Goal: Task Accomplishment & Management: Manage account settings

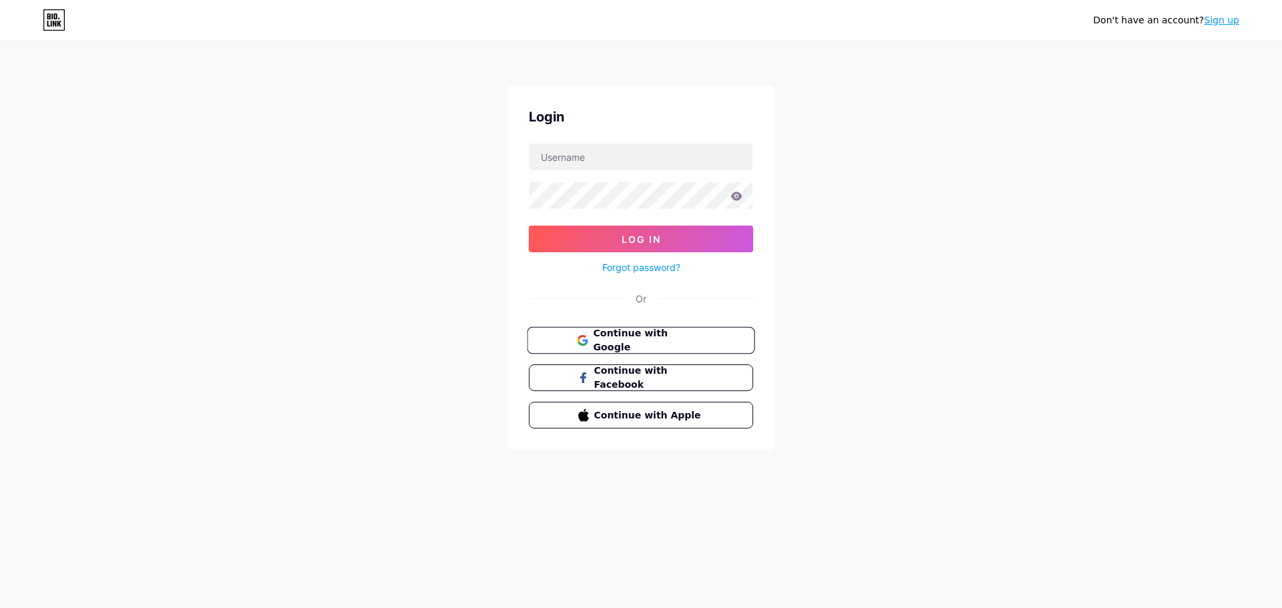
click at [664, 347] on button "Continue with Google" at bounding box center [641, 340] width 228 height 27
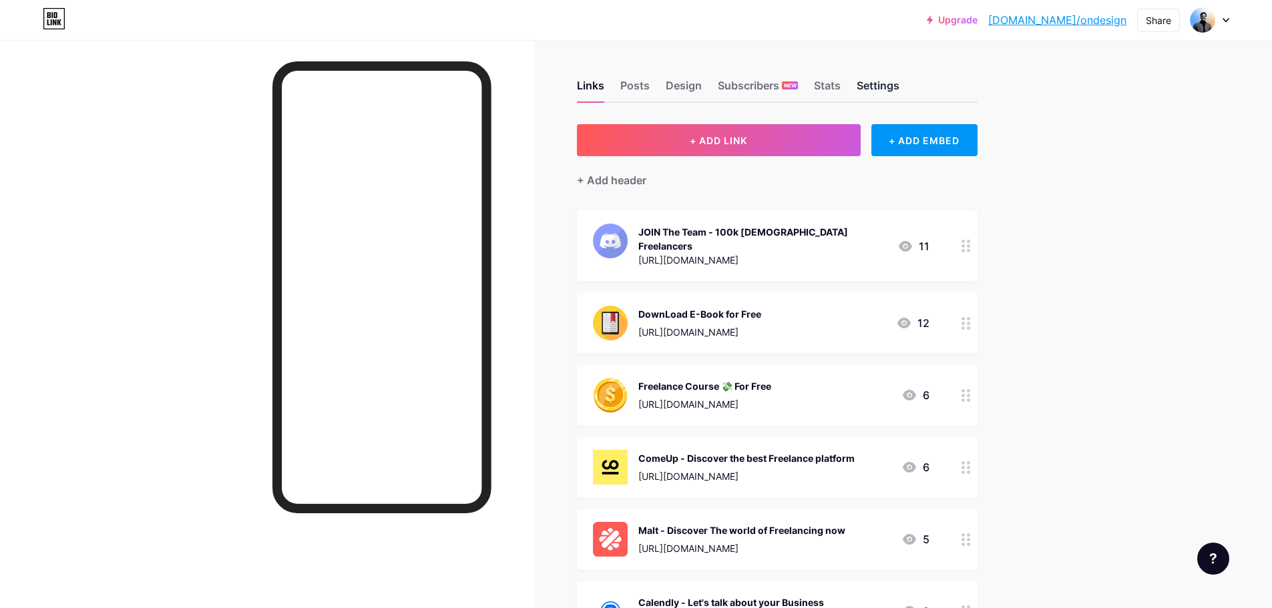
click at [889, 87] on div "Settings" at bounding box center [878, 89] width 43 height 24
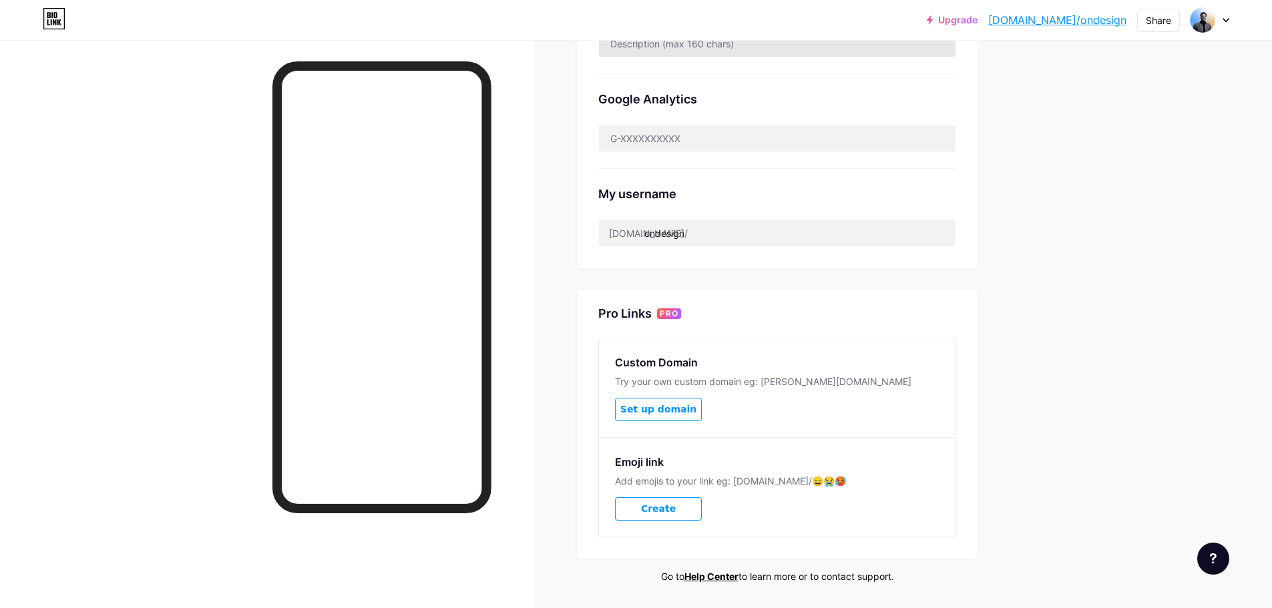
scroll to position [401, 0]
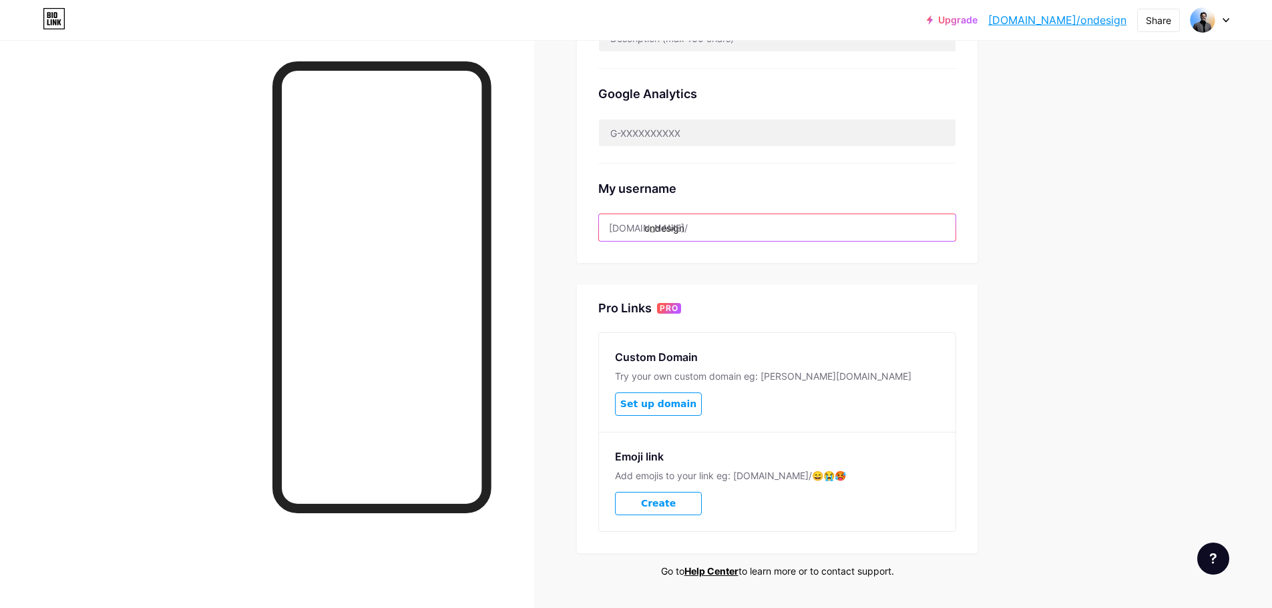
click at [707, 239] on input "ondesign" at bounding box center [777, 227] width 357 height 27
click at [1201, 366] on div "Upgrade [DOMAIN_NAME]/ondesi... [DOMAIN_NAME]/ondesign Share Switch accounts [P…" at bounding box center [636, 122] width 1272 height 1046
click at [658, 399] on span "Set up domain" at bounding box center [658, 404] width 76 height 11
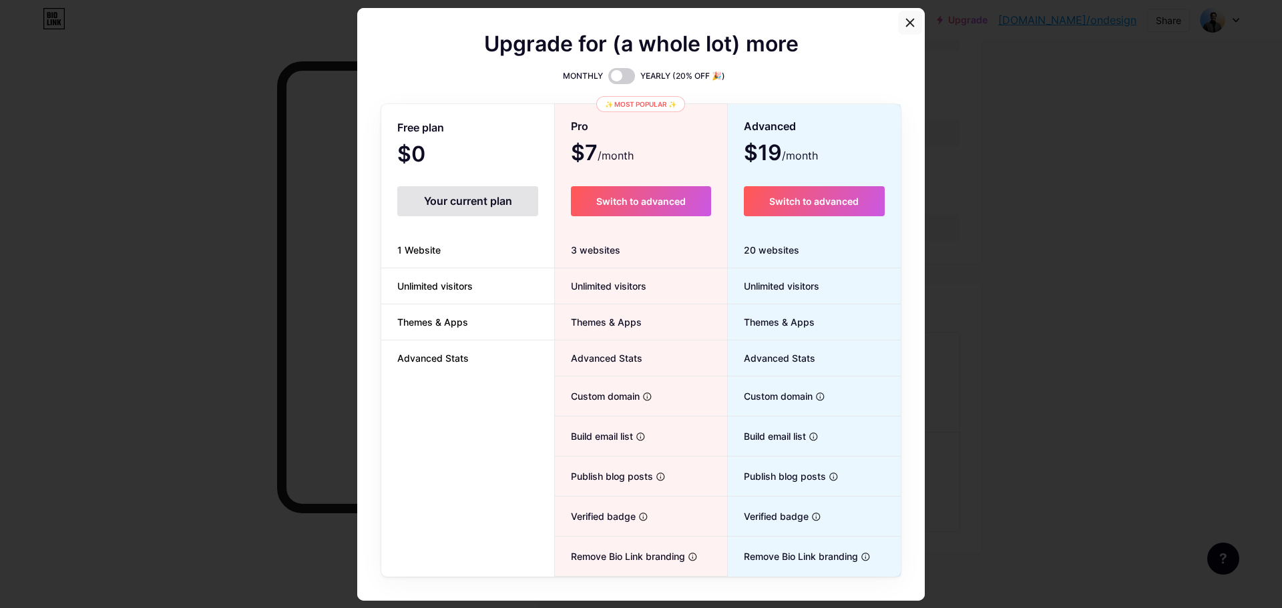
click at [908, 21] on icon at bounding box center [910, 22] width 11 height 11
